Goal: Navigation & Orientation: Understand site structure

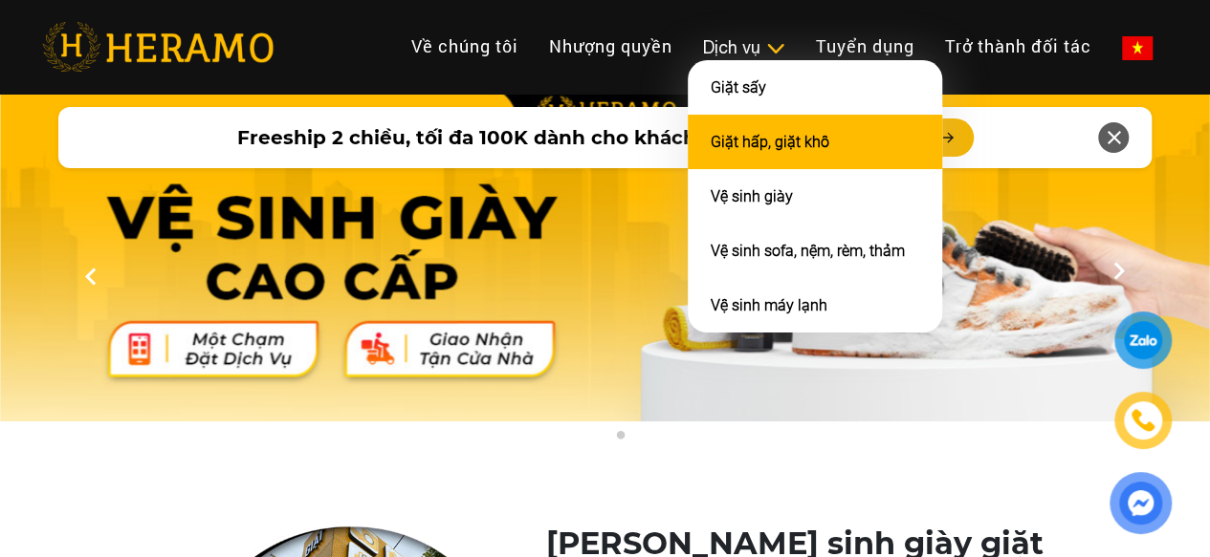
click at [710, 151] on link "Giặt hấp, giặt khô" at bounding box center [769, 142] width 119 height 18
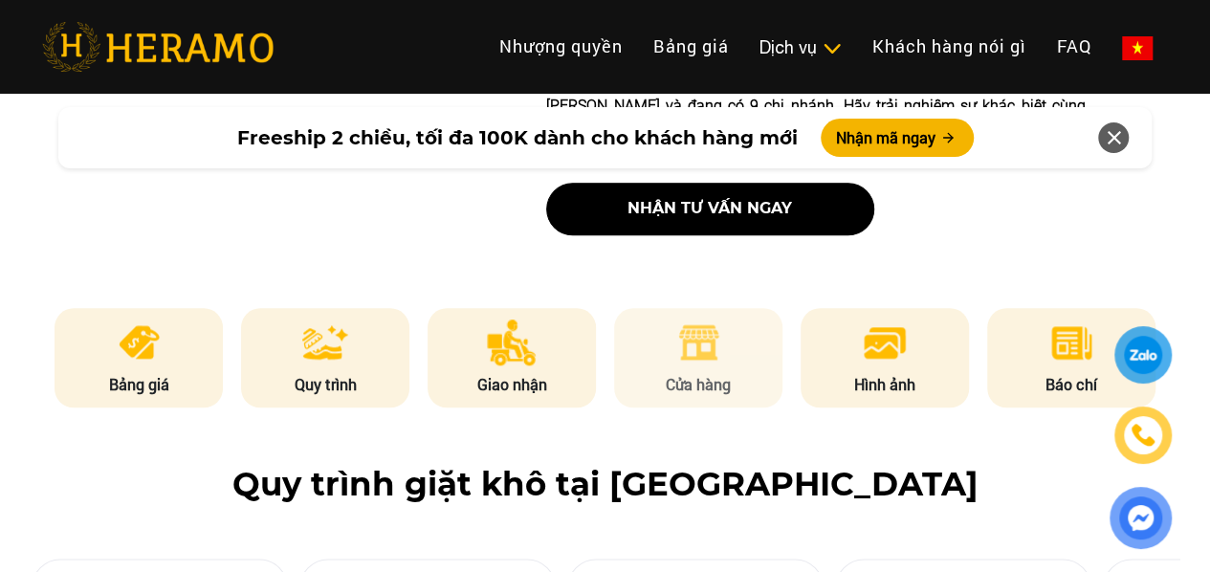
scroll to position [1147, 0]
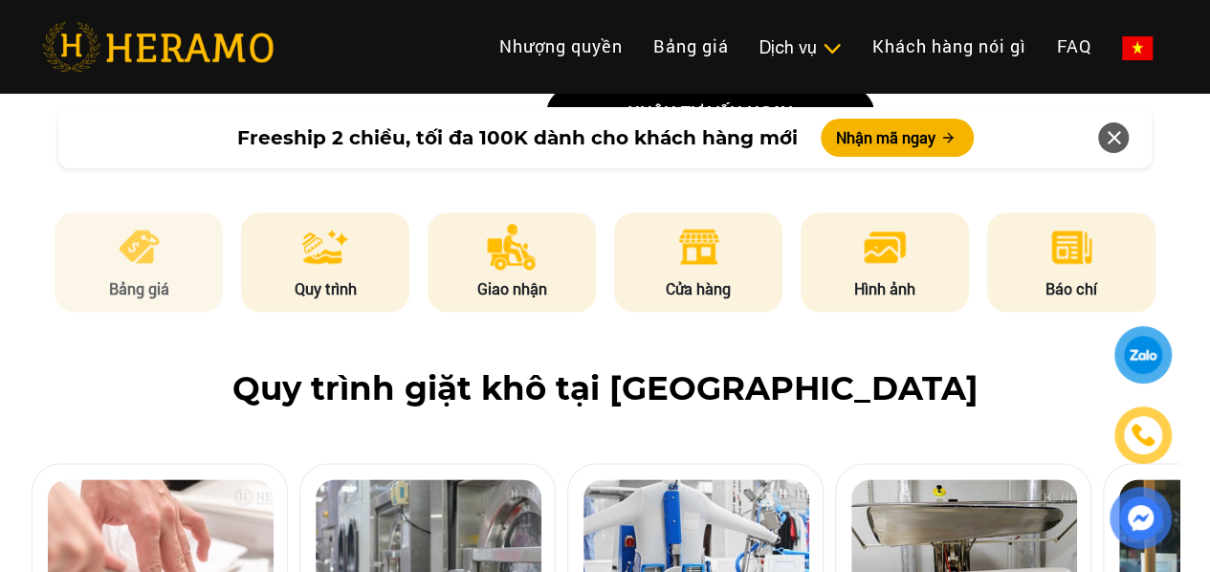
click at [157, 224] on img at bounding box center [139, 247] width 47 height 46
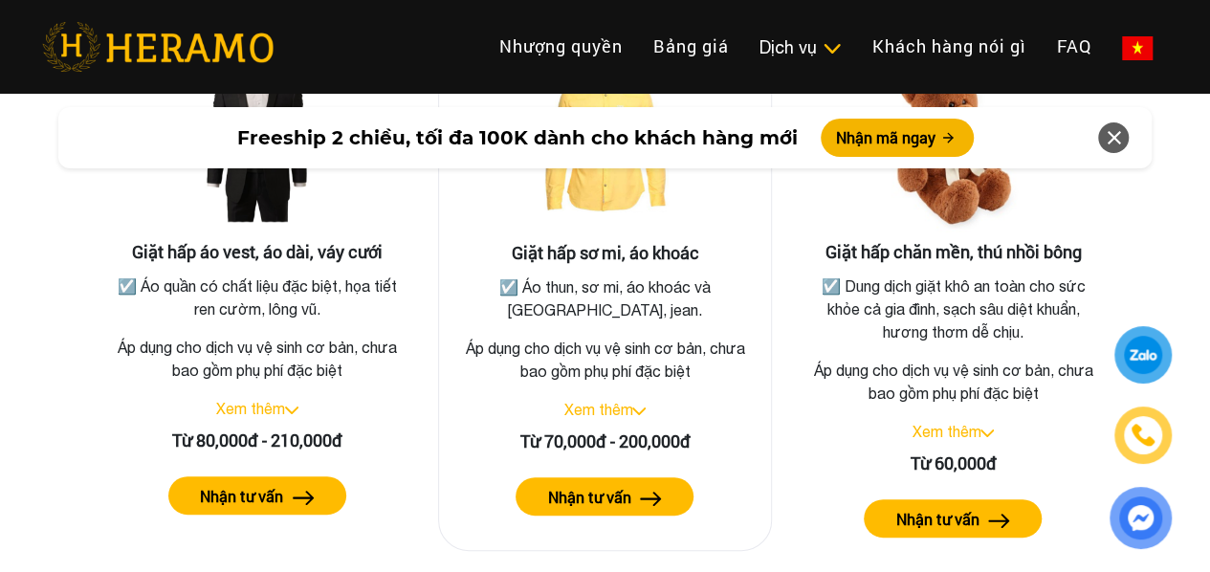
scroll to position [3524, 0]
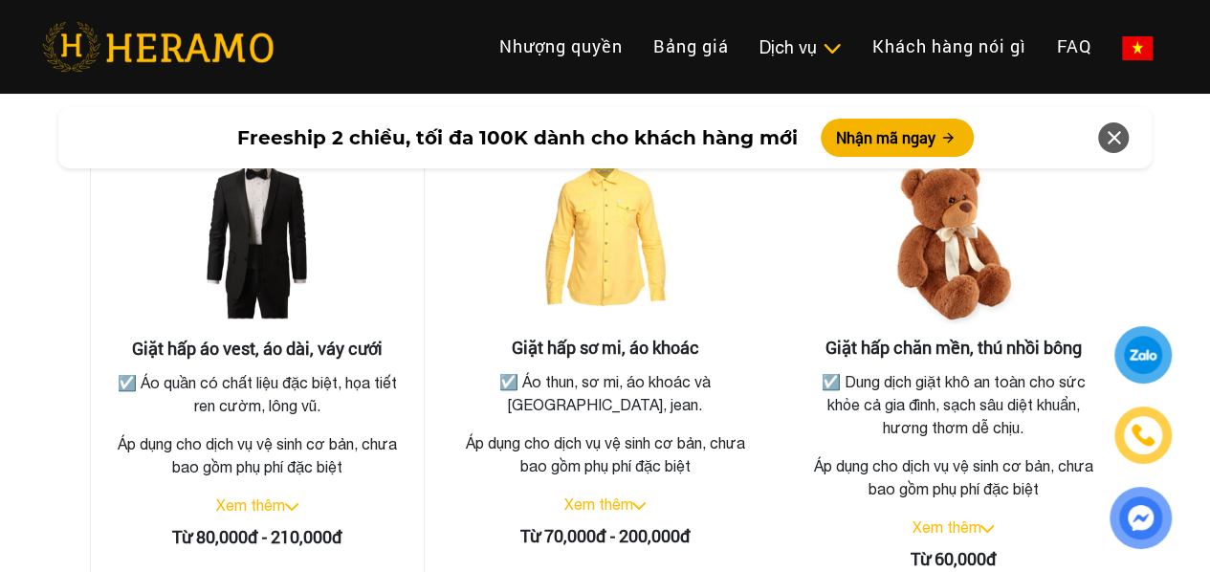
click at [264, 212] on img at bounding box center [257, 242] width 191 height 191
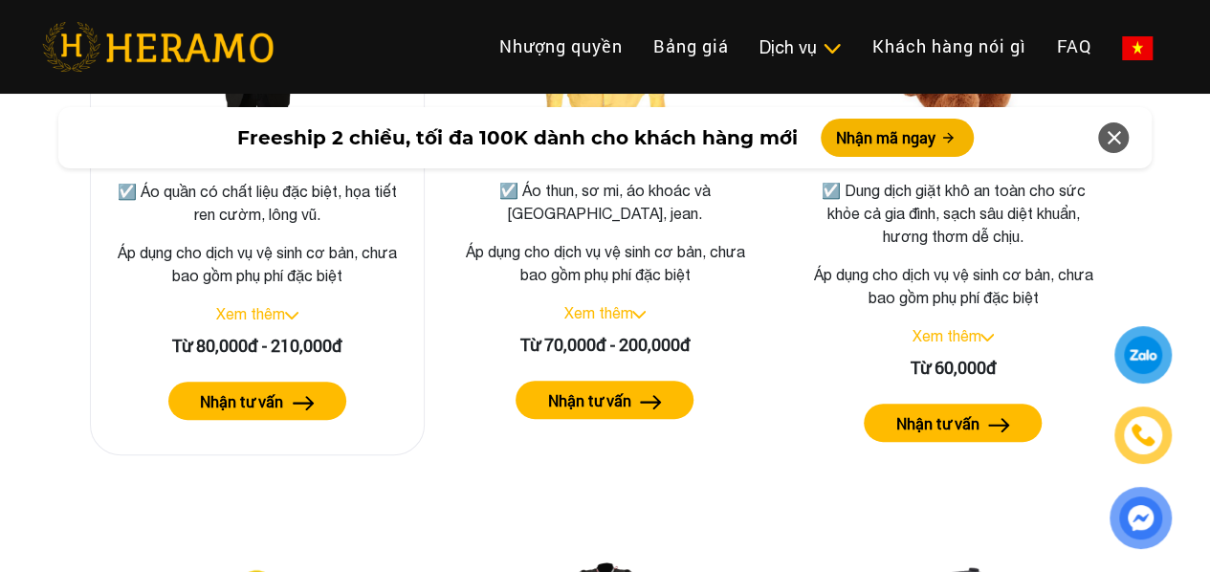
click at [269, 305] on link "Xem thêm" at bounding box center [250, 313] width 69 height 17
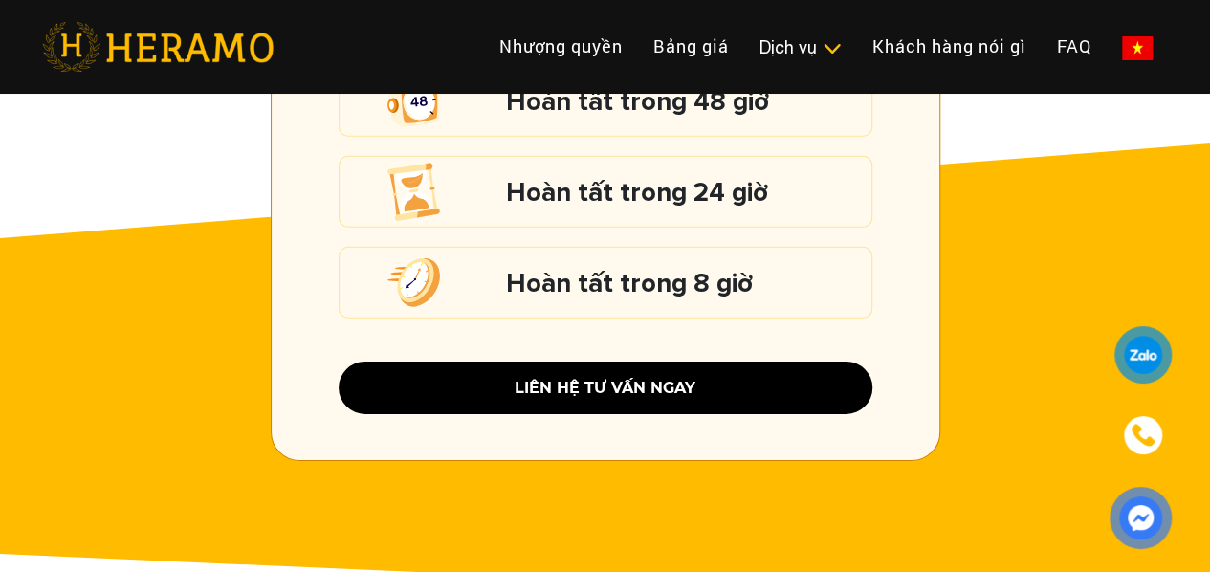
scroll to position [2473, 0]
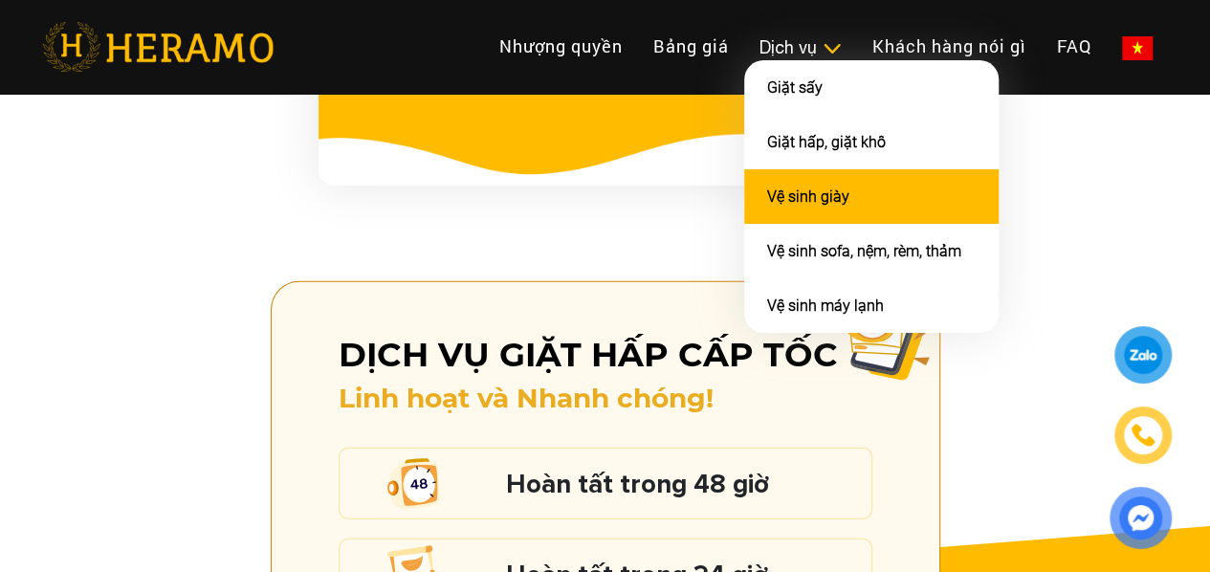
click at [767, 202] on link "Vệ sinh giày" at bounding box center [808, 196] width 82 height 18
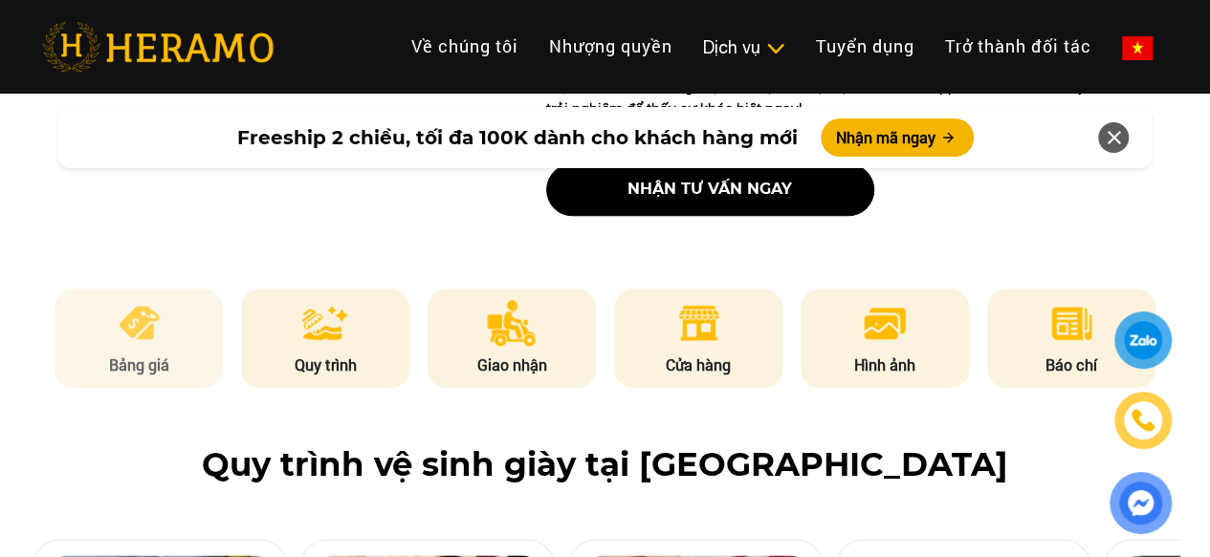
click at [164, 339] on li "Bảng giá" at bounding box center [139, 338] width 168 height 99
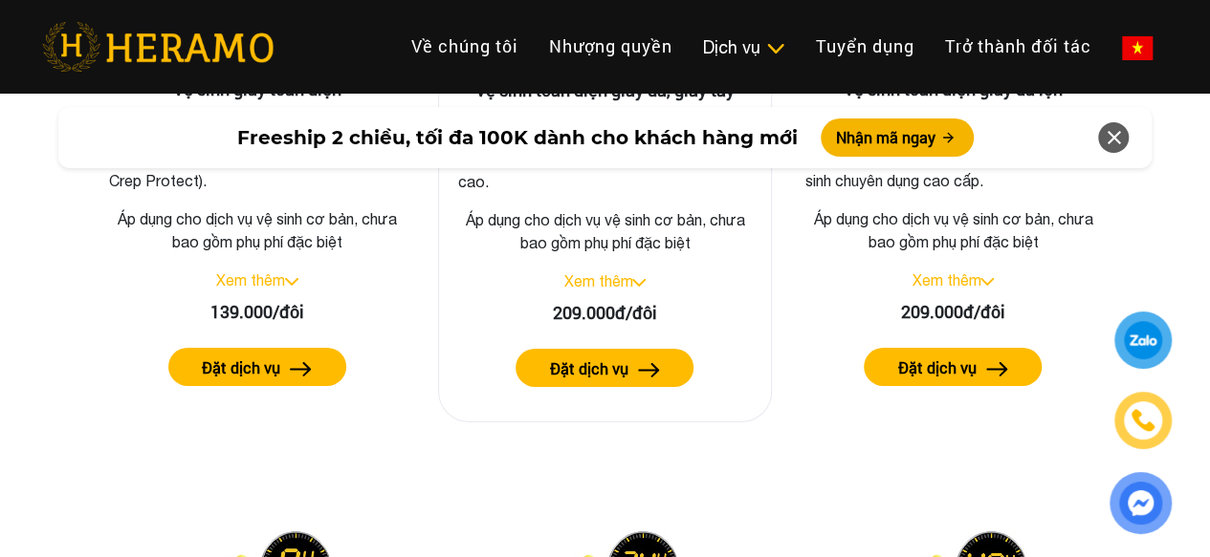
scroll to position [2672, 0]
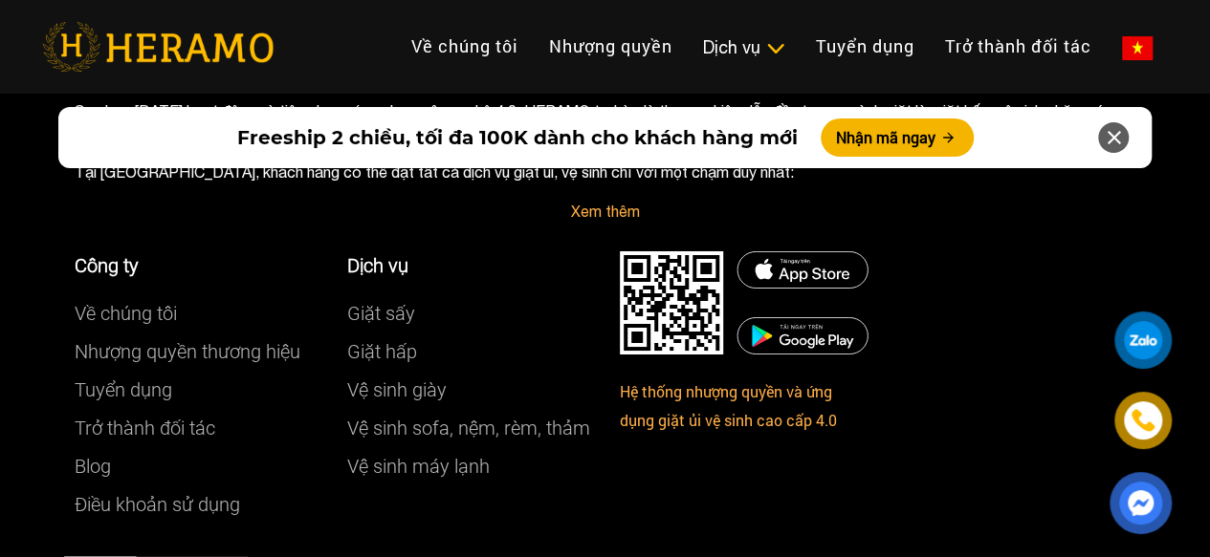
scroll to position [10440, 0]
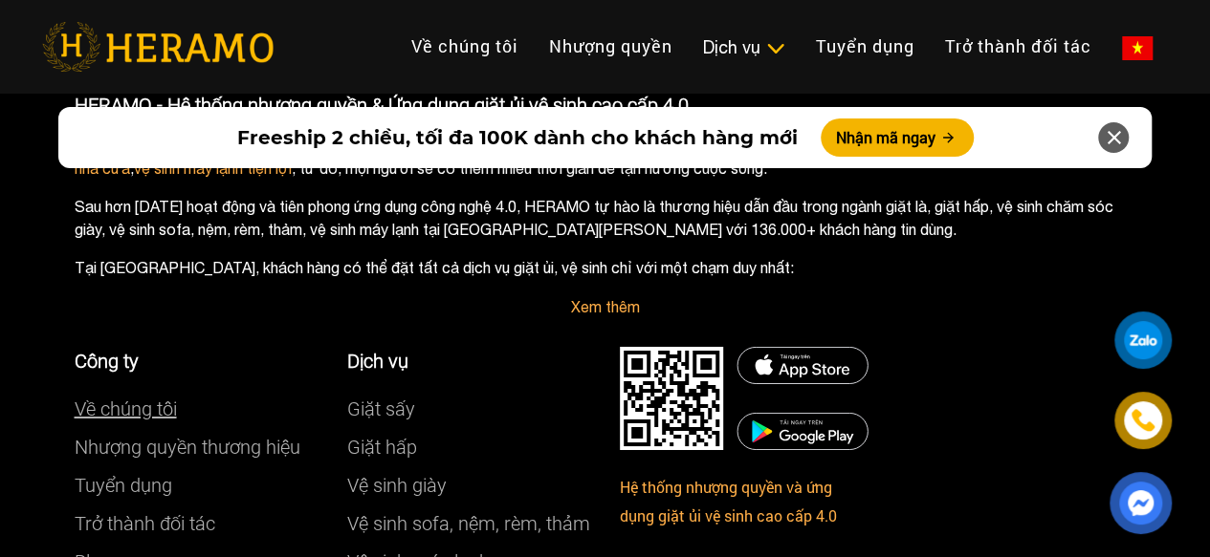
click at [157, 398] on link "Về chúng tôi" at bounding box center [126, 409] width 102 height 23
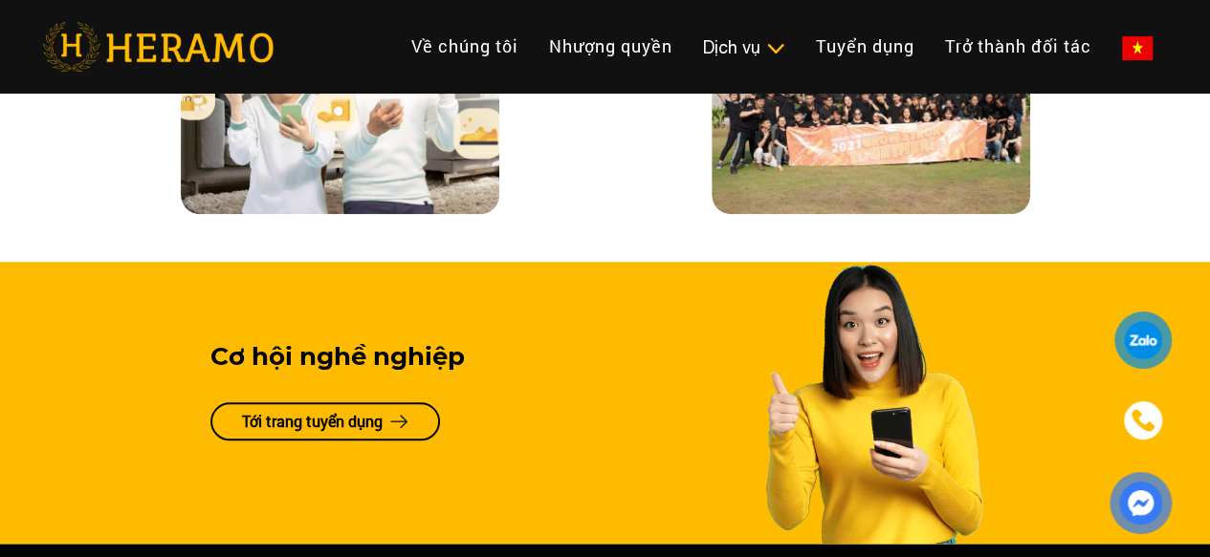
scroll to position [4088, 0]
